Goal: Information Seeking & Learning: Understand process/instructions

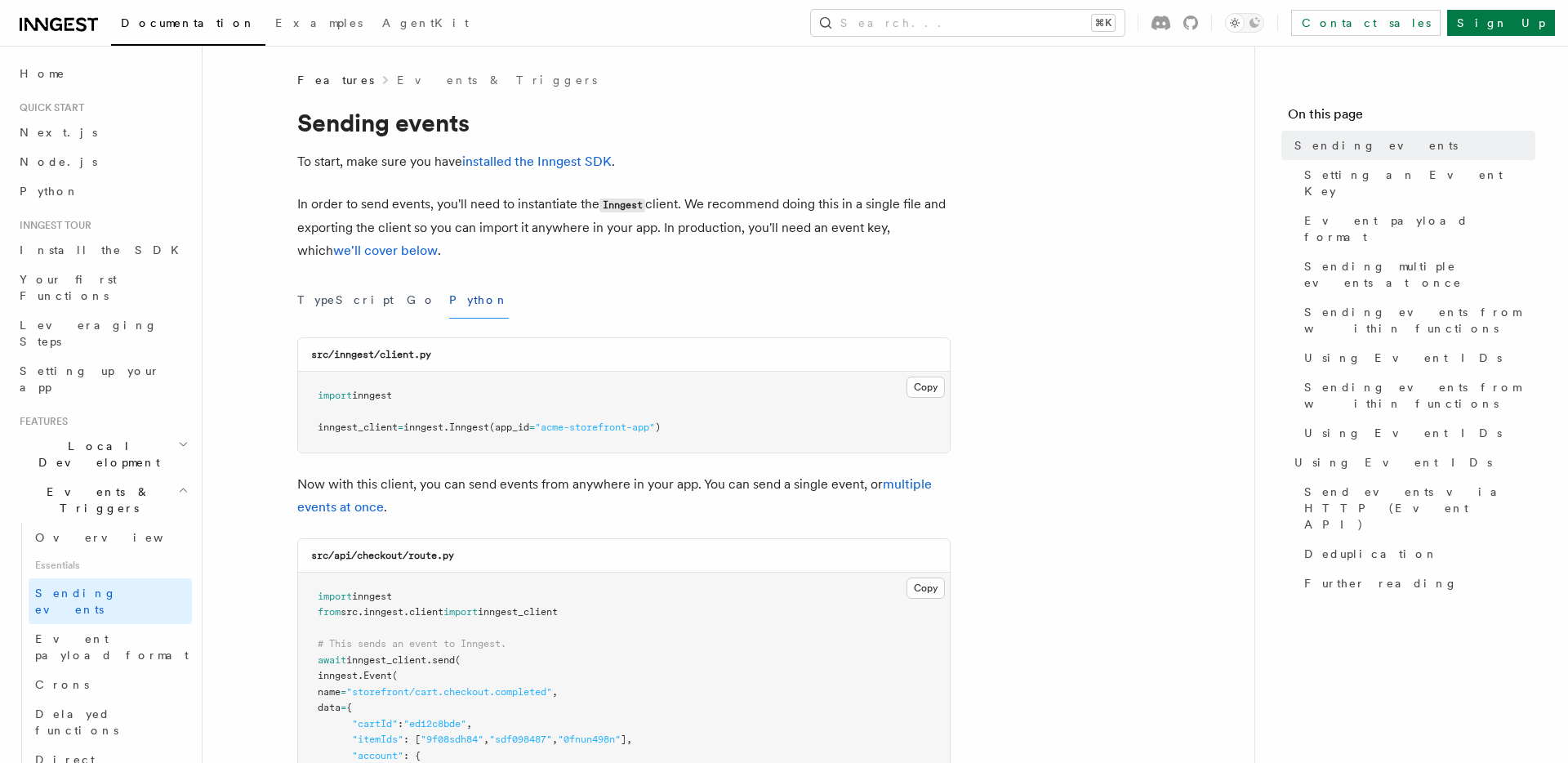
click at [618, 317] on div "TypeScript Go Python" at bounding box center [624, 300] width 653 height 37
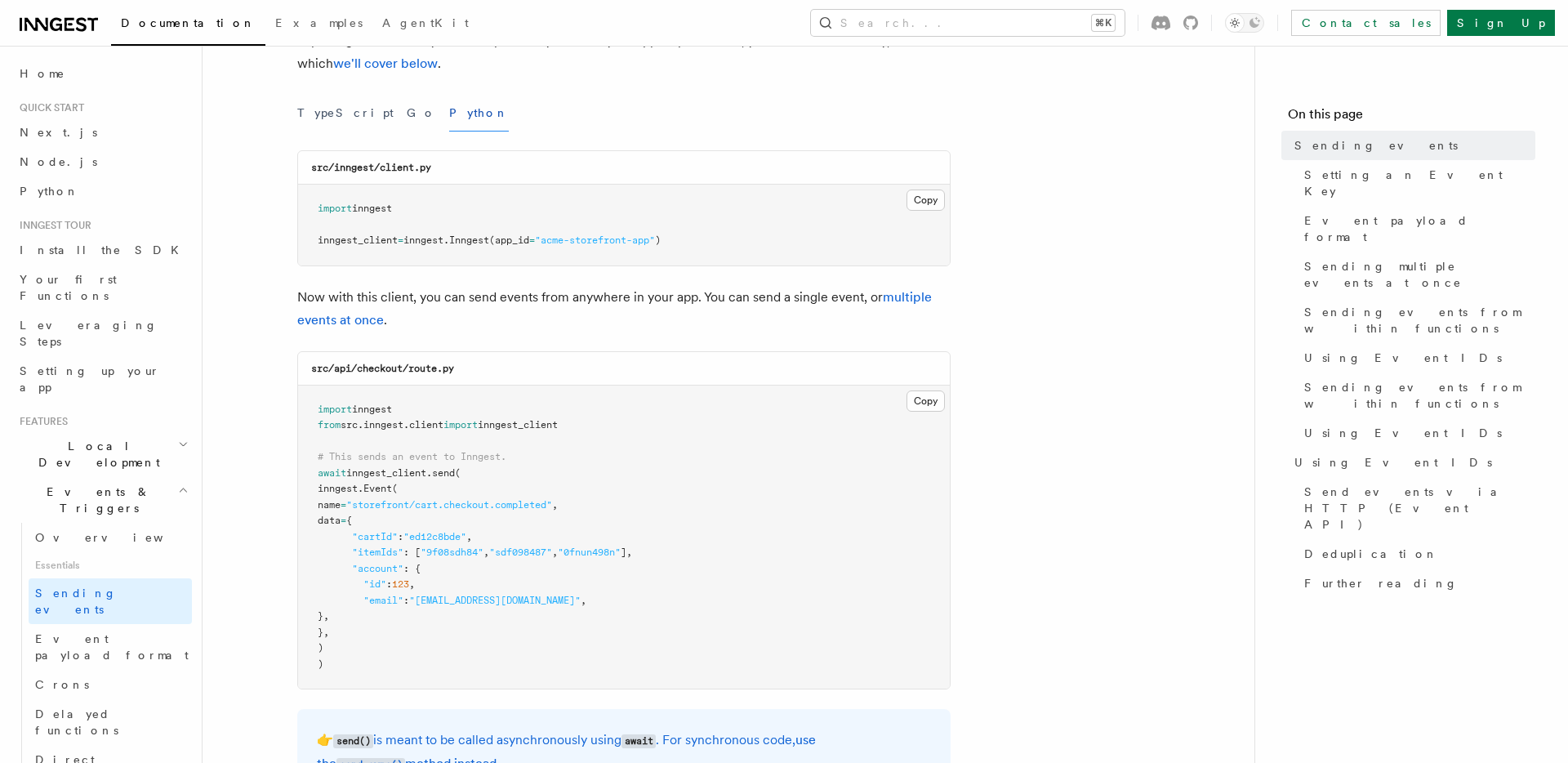
scroll to position [188, 0]
click at [619, 304] on p "Now with this client, you can send events from anywhere in your app. You can se…" at bounding box center [624, 308] width 653 height 46
click at [904, 292] on link "multiple events at once" at bounding box center [615, 307] width 635 height 38
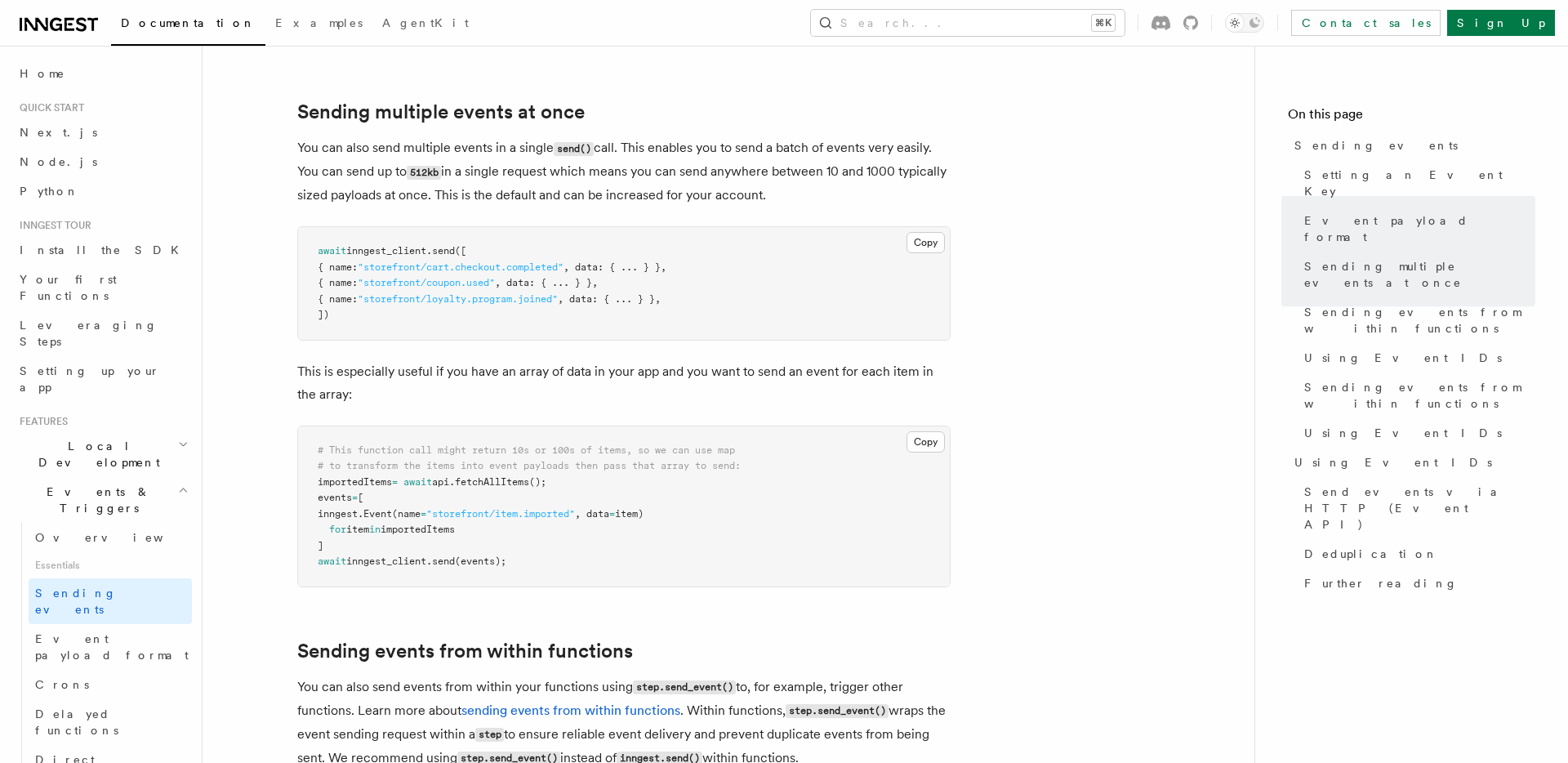
scroll to position [1908, 0]
click at [424, 244] on span "inngest_client" at bounding box center [386, 249] width 80 height 11
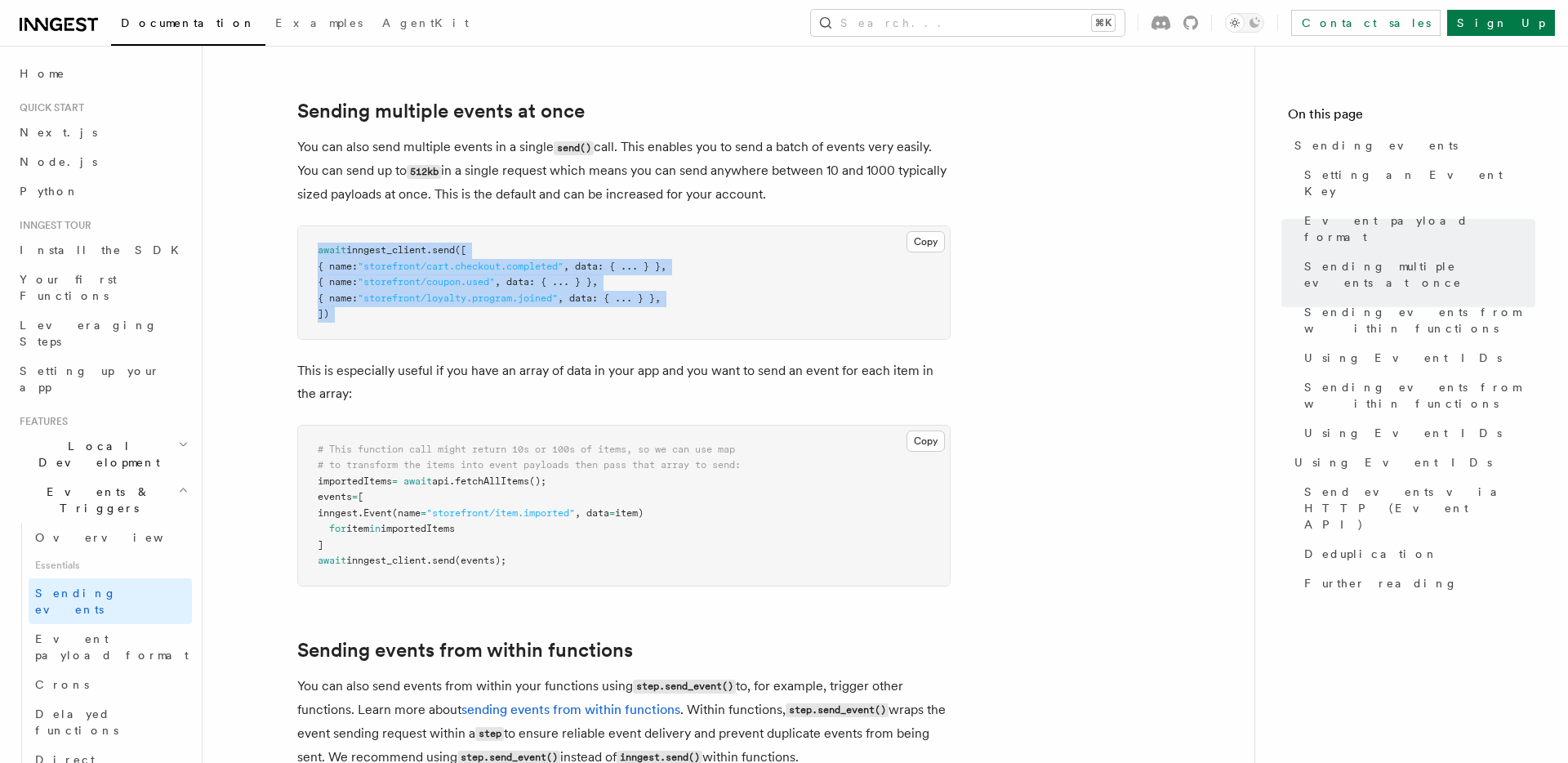
copy code "await inngest_client . send ([ { name: "storefront/cart.checkout.completed" , d…"
drag, startPoint x: 424, startPoint y: 229, endPoint x: 441, endPoint y: 310, distance: 82.8
click at [441, 310] on pre "await inngest_client . send ([ { name: "storefront/cart.checkout.completed" , d…" at bounding box center [624, 282] width 652 height 113
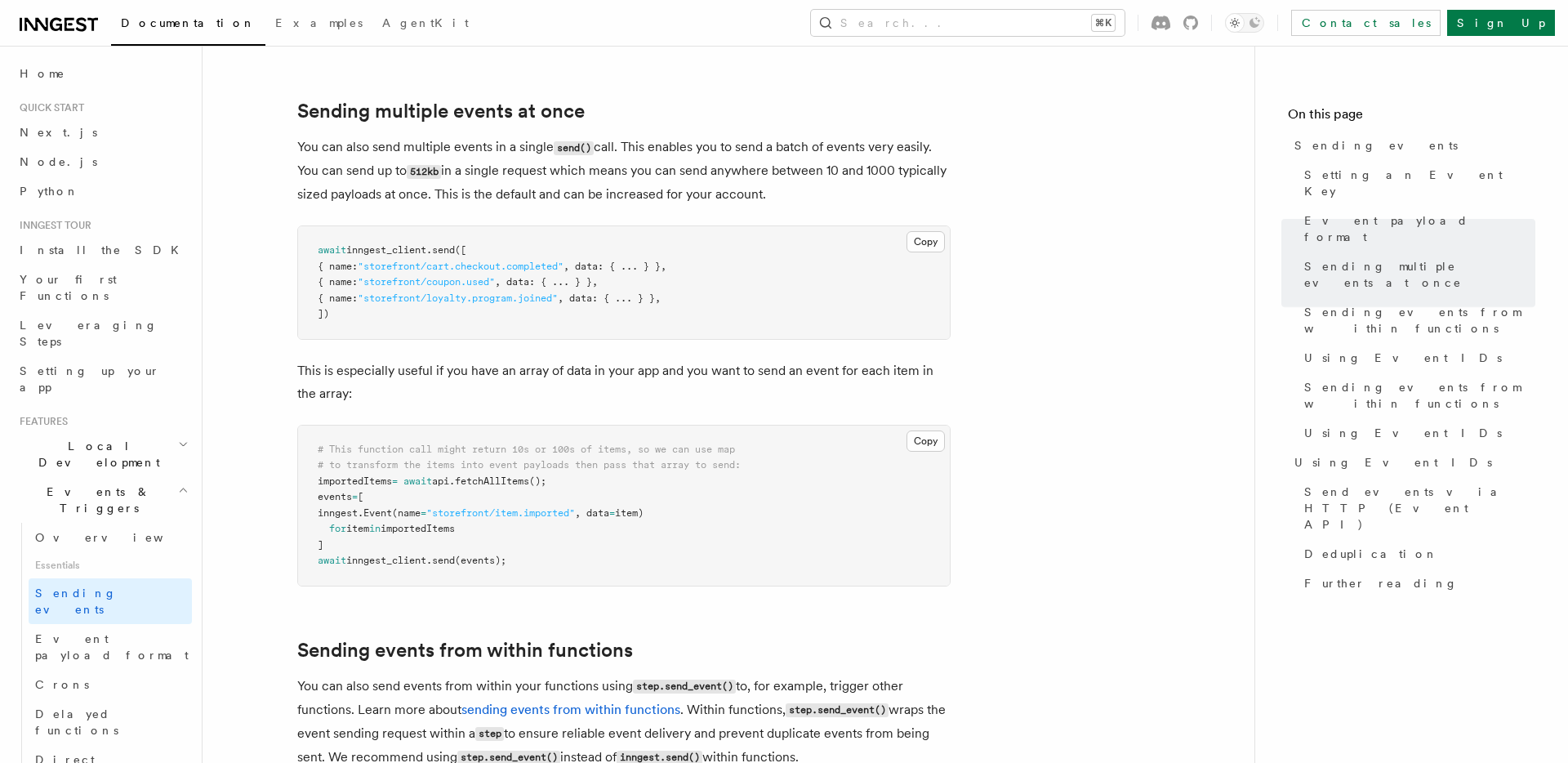
click at [828, 366] on p "This is especially useful if you have an array of data in your app and you want…" at bounding box center [624, 382] width 653 height 46
